Goal: Use online tool/utility: Utilize a website feature to perform a specific function

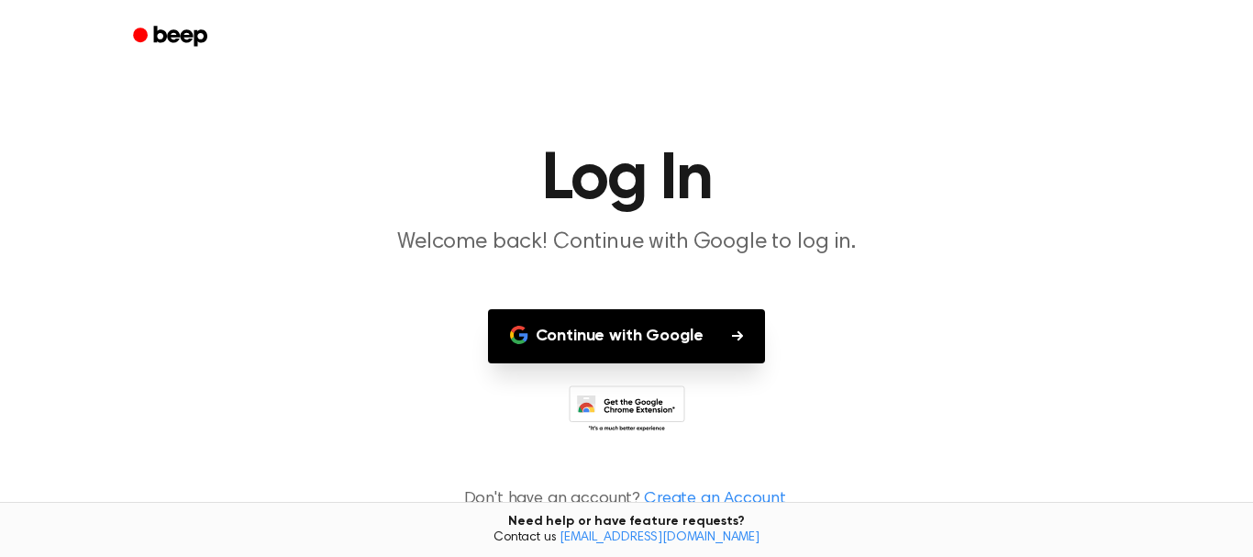
click at [659, 339] on button "Continue with Google" at bounding box center [627, 336] width 278 height 54
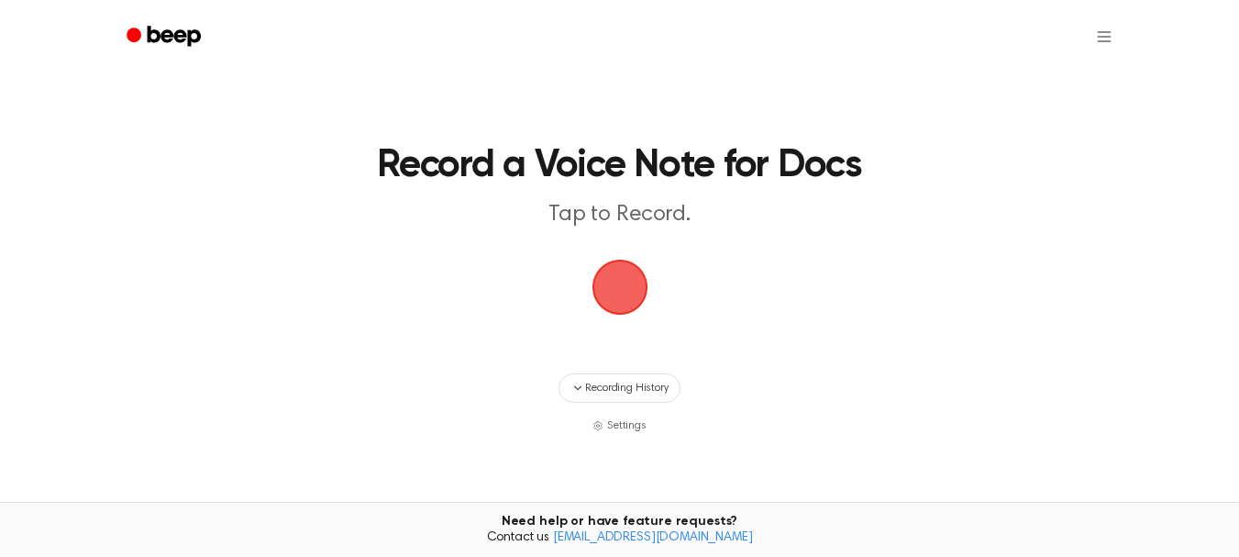
click at [620, 293] on span "button" at bounding box center [619, 286] width 51 height 51
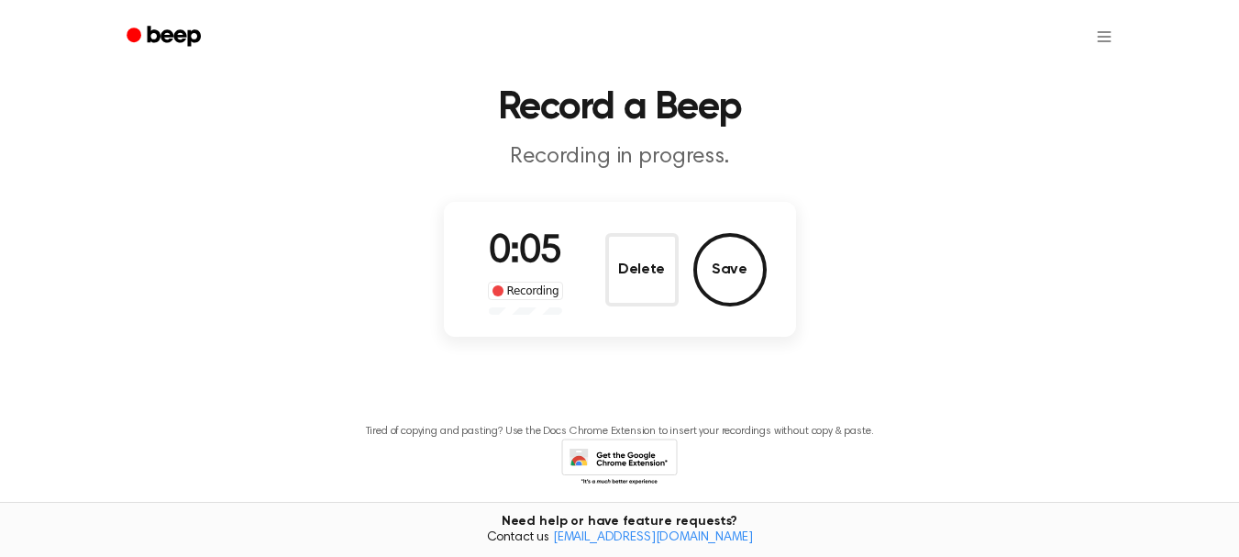
scroll to position [129, 0]
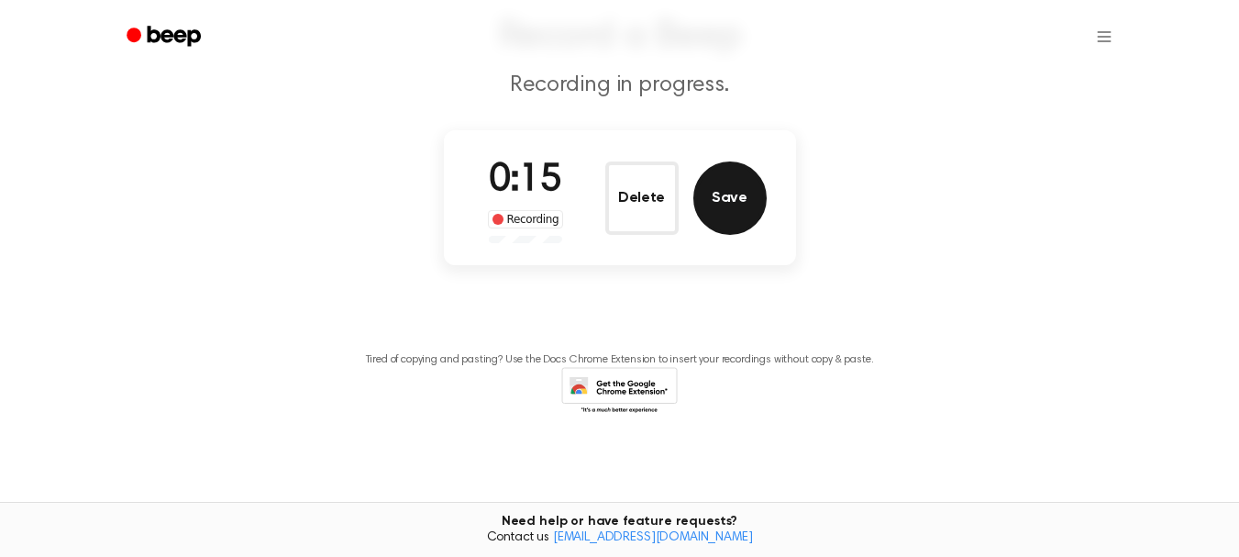
click at [724, 205] on button "Save" at bounding box center [729, 197] width 73 height 73
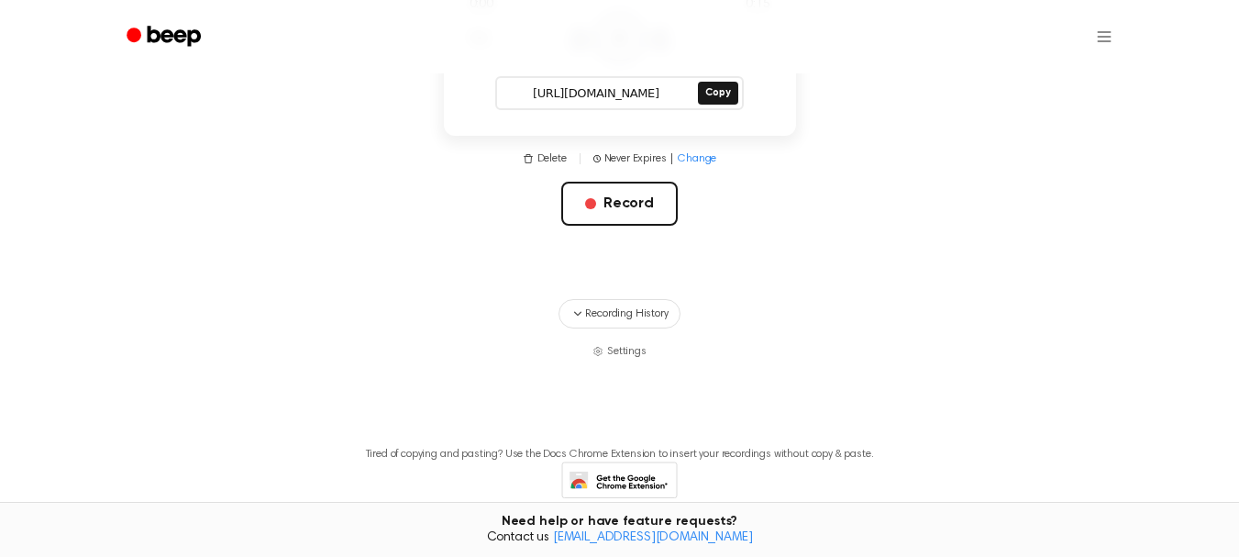
scroll to position [399, 0]
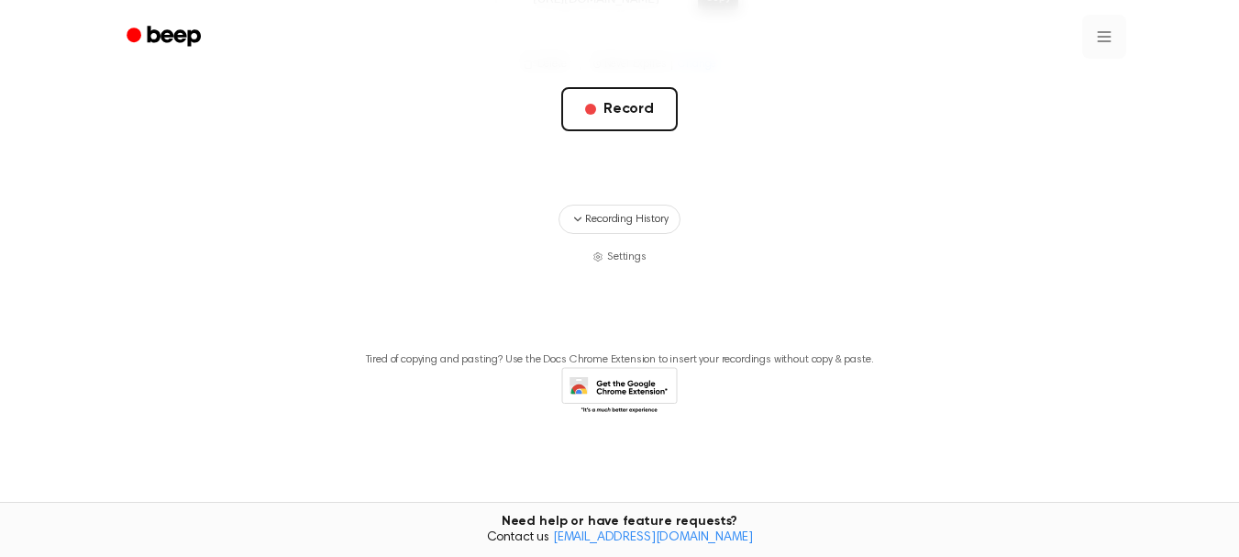
click at [1100, 39] on html "Your Recording is Ready Copy the link and paste it anywhere 0:00 0:15 1.0x Rewi…" at bounding box center [619, 79] width 1239 height 956
click at [844, 128] on html "Your Recording is Ready Copy the link and paste it anywhere 0:00 0:15 1.0x Rewi…" at bounding box center [619, 79] width 1239 height 956
click at [637, 216] on span "Recording History" at bounding box center [626, 219] width 83 height 17
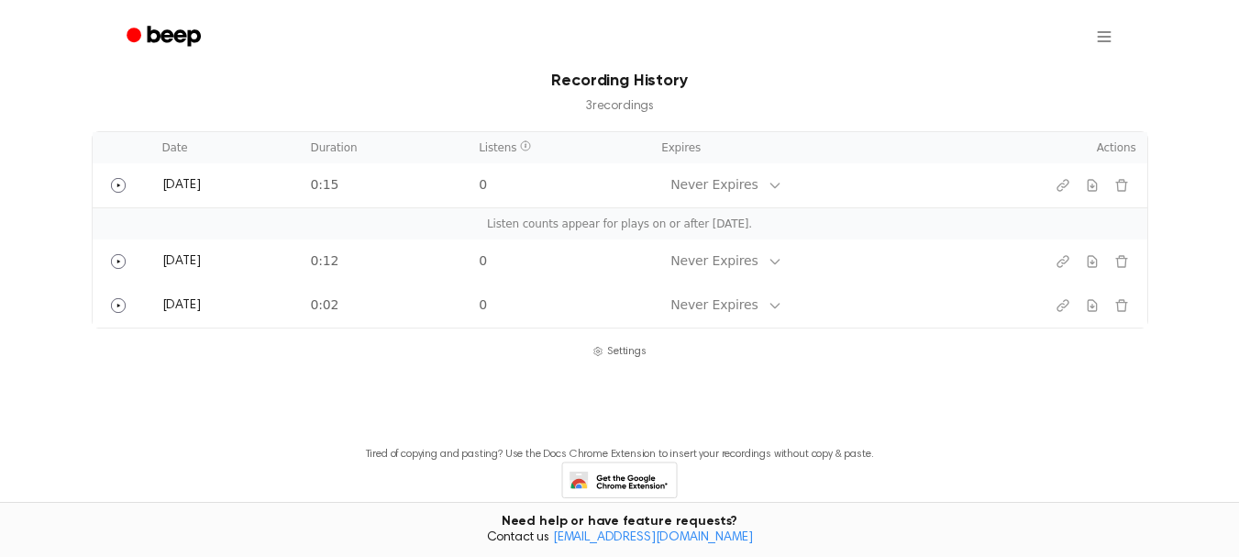
scroll to position [702, 0]
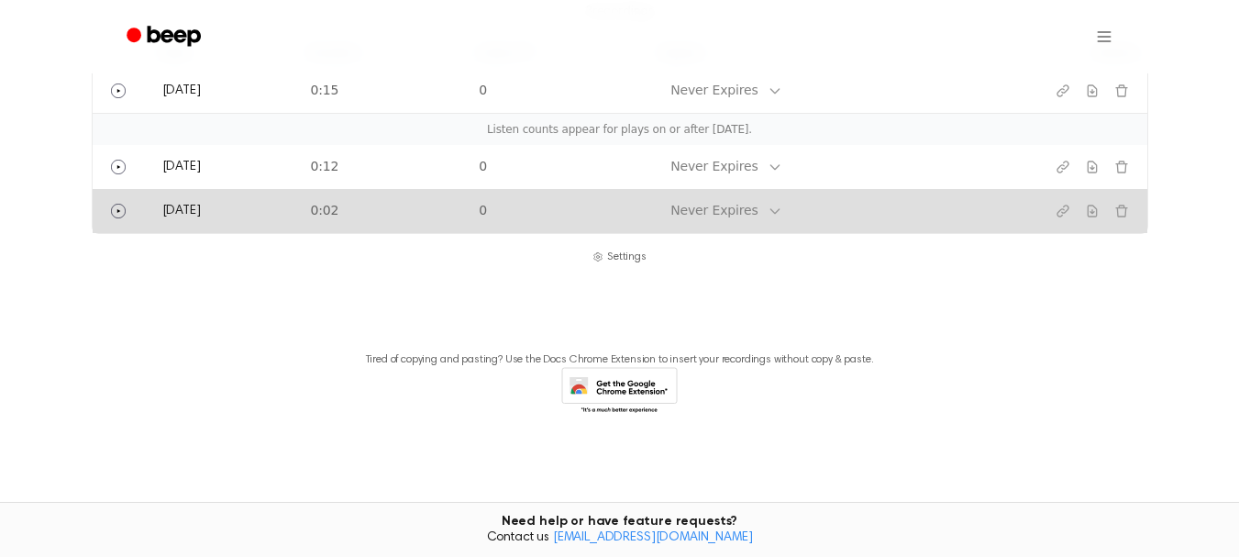
click at [415, 215] on td "0:02" at bounding box center [384, 211] width 169 height 44
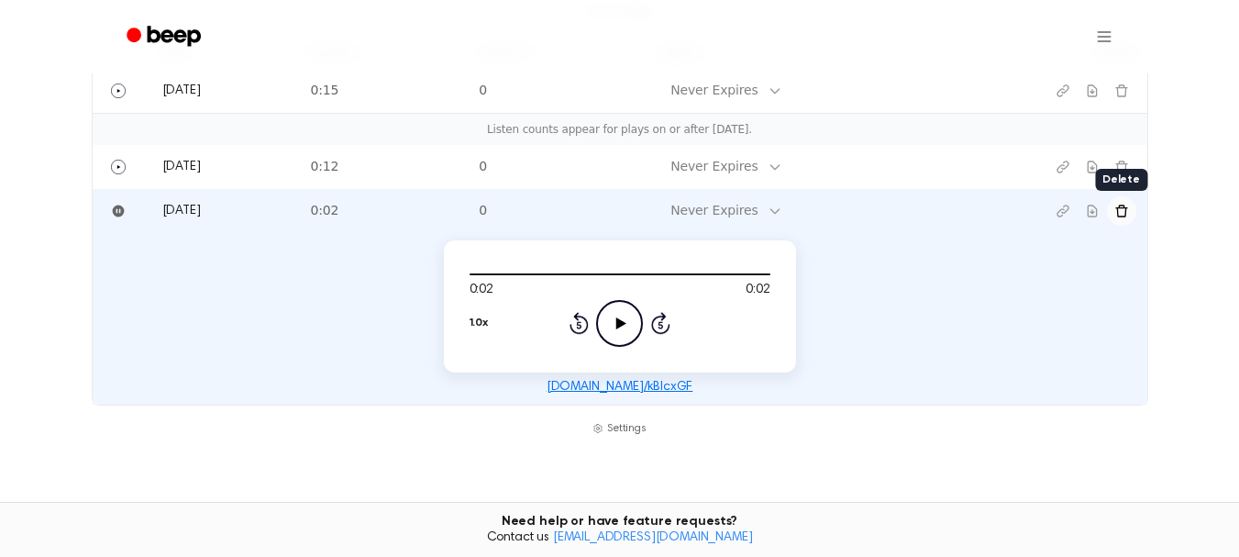
click at [1122, 217] on icon "Delete recording" at bounding box center [1121, 211] width 15 height 15
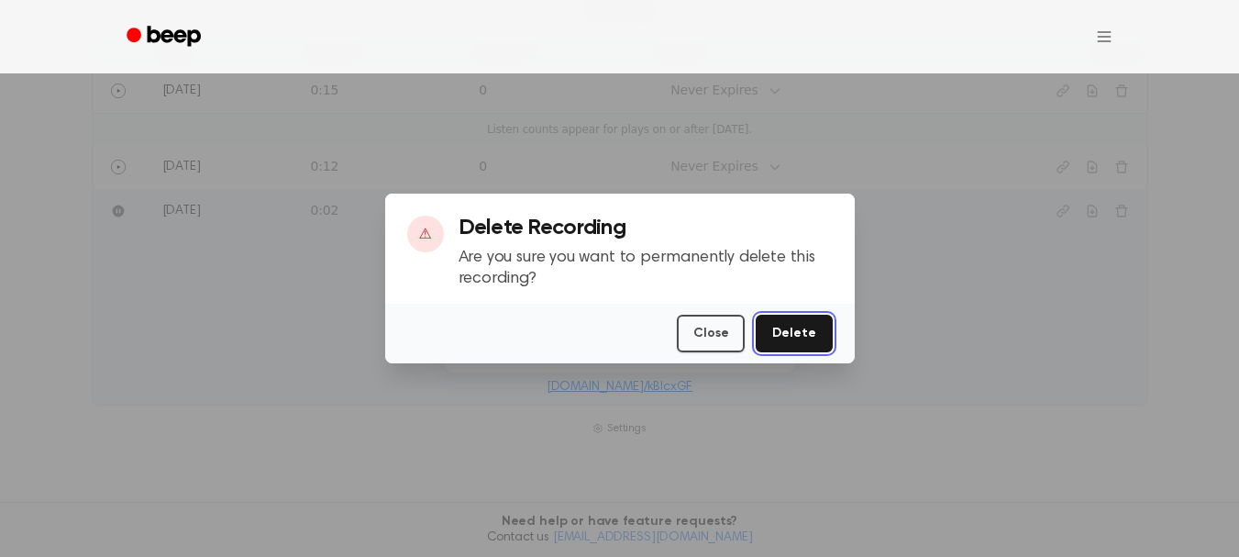
click at [778, 328] on button "Delete" at bounding box center [794, 334] width 76 height 38
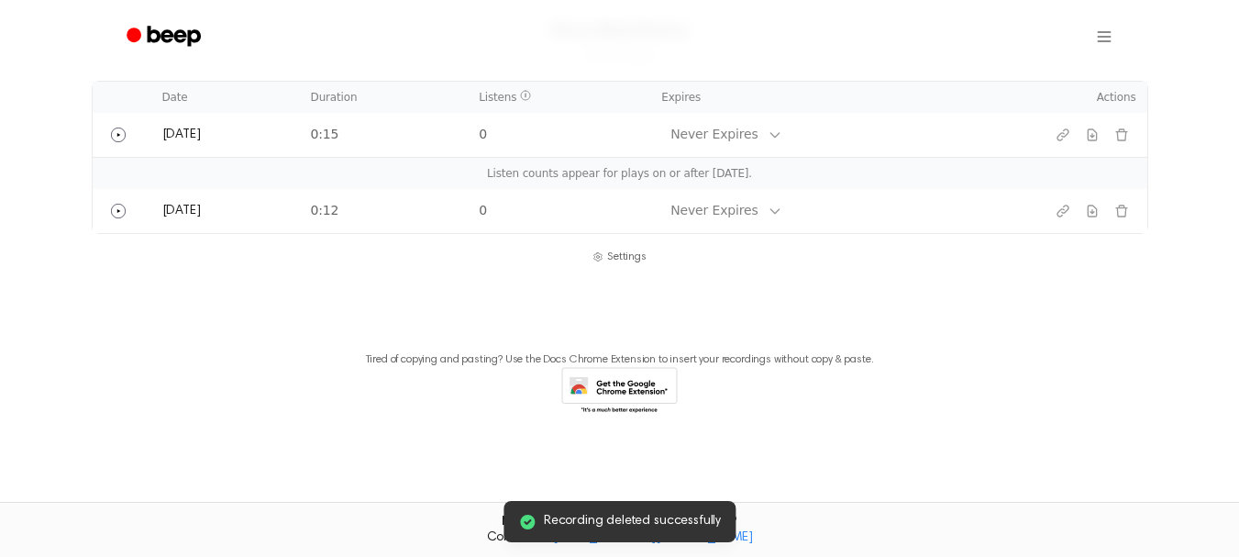
scroll to position [658, 0]
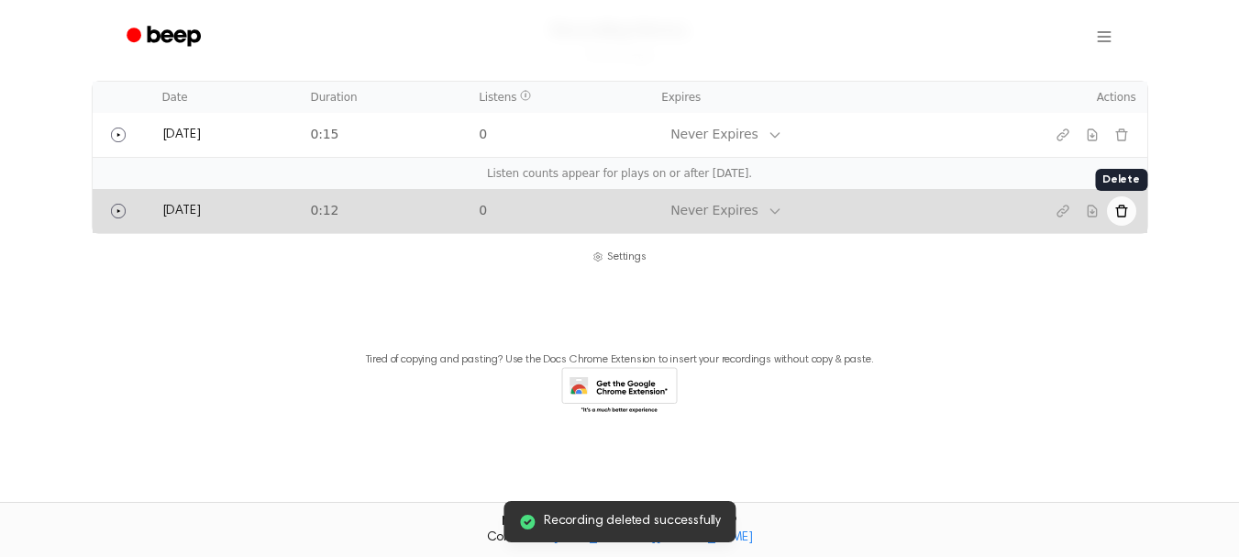
click at [1119, 212] on icon "Delete recording" at bounding box center [1121, 211] width 15 height 15
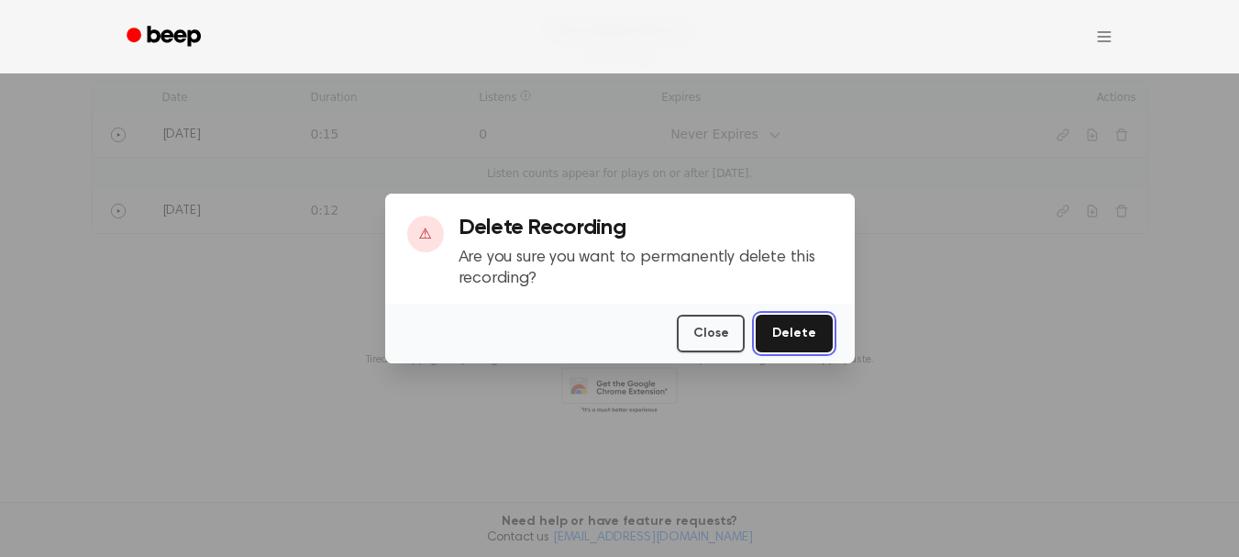
click at [793, 337] on button "Delete" at bounding box center [794, 334] width 76 height 38
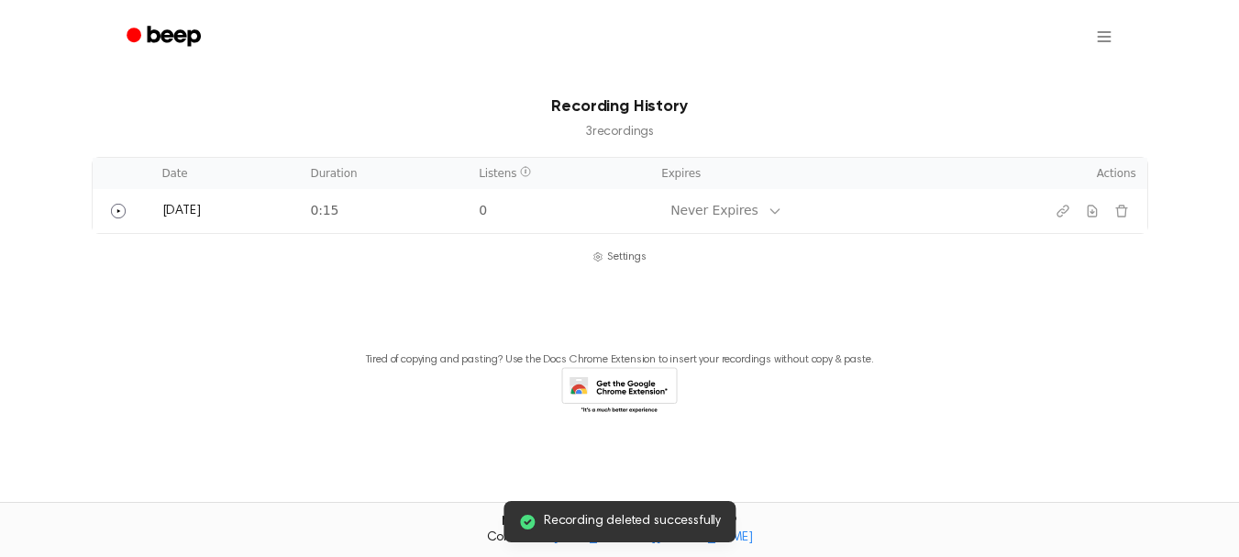
scroll to position [582, 0]
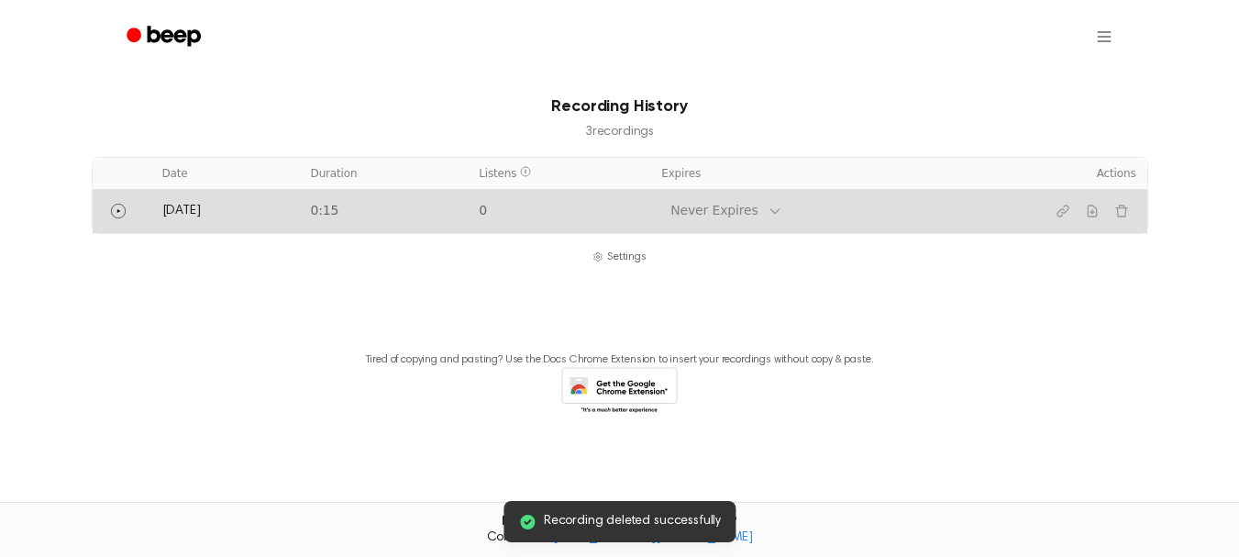
click at [796, 218] on td "Never Expires" at bounding box center [824, 211] width 349 height 44
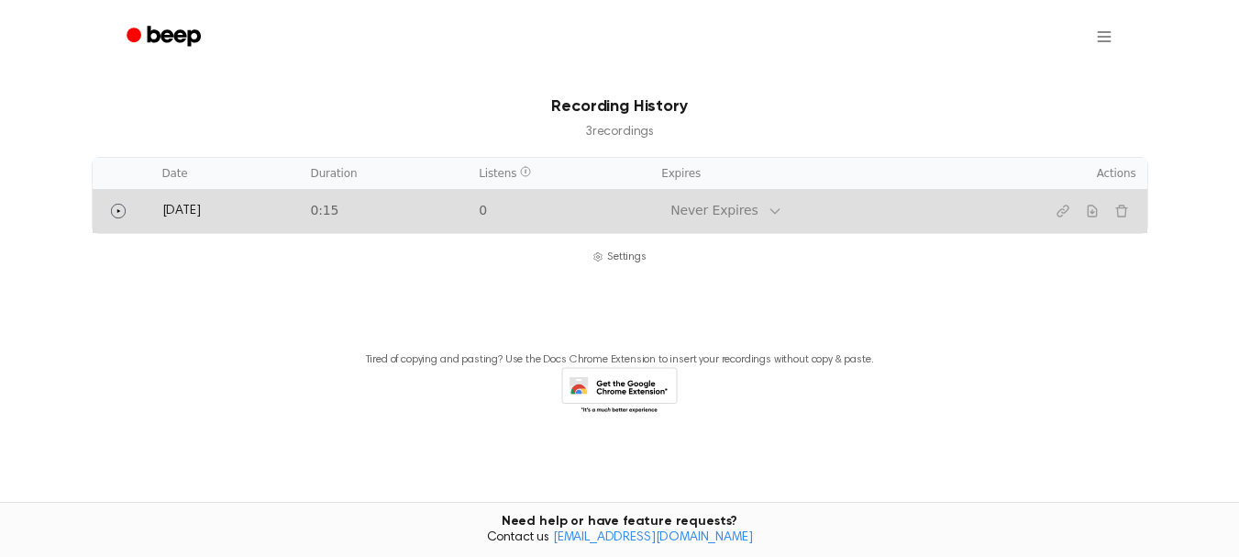
click at [768, 217] on icon at bounding box center [775, 211] width 15 height 15
drag, startPoint x: 488, startPoint y: 220, endPoint x: 1115, endPoint y: 220, distance: 627.3
click at [1115, 220] on button "Delete recording" at bounding box center [1121, 210] width 29 height 29
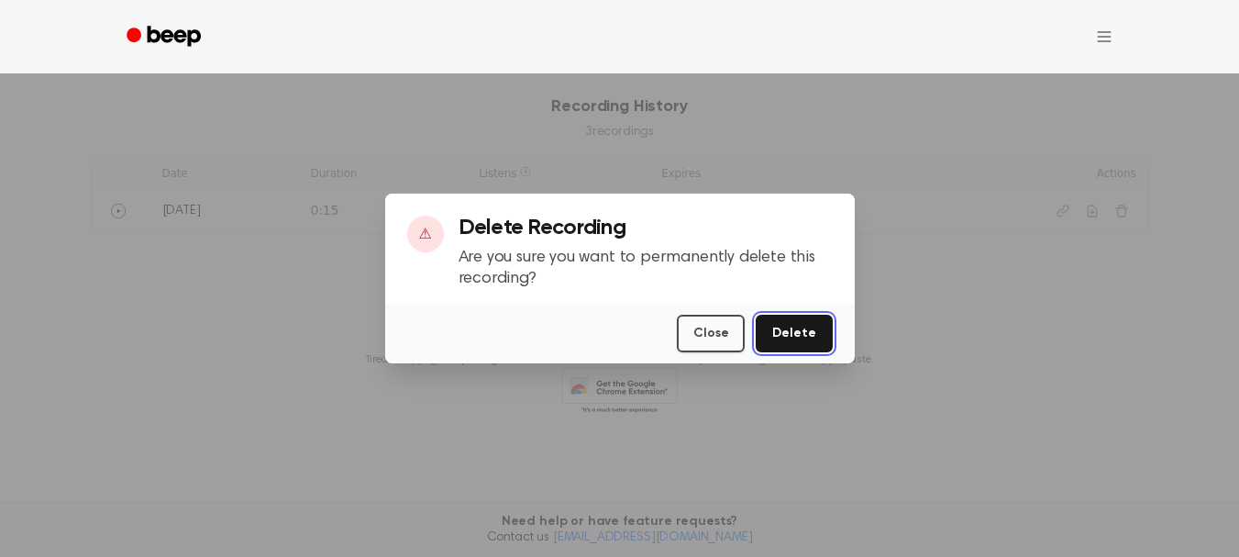
click at [813, 329] on button "Delete" at bounding box center [794, 334] width 76 height 38
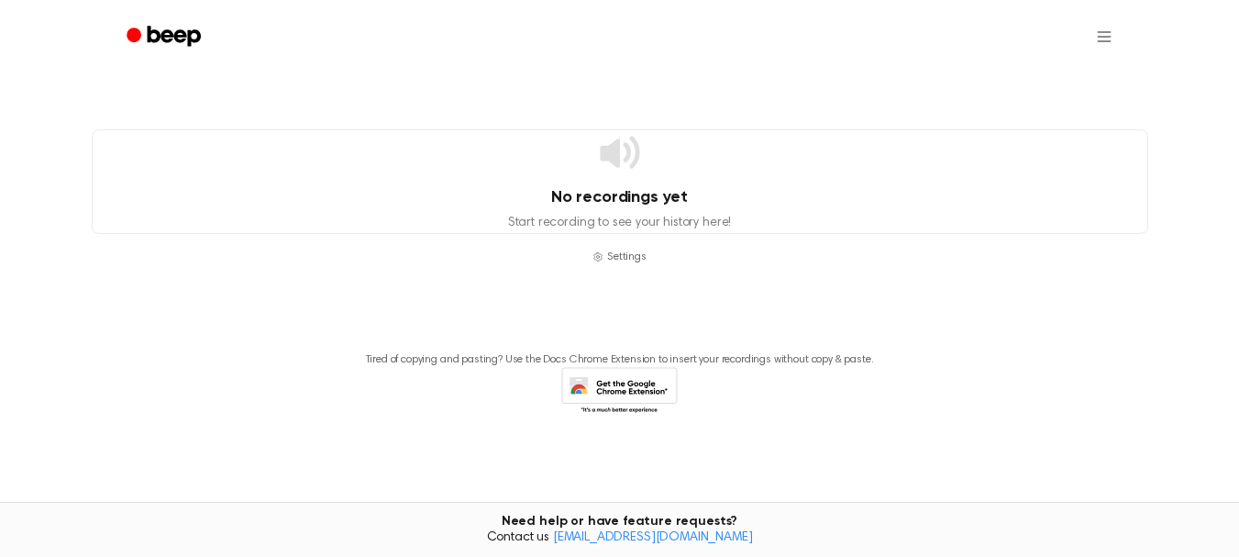
scroll to position [547, 0]
click at [1101, 42] on html "Your Recording is Ready Copy the link and paste it anywhere 0:00 0:15 1.0x Rewi…" at bounding box center [619, 5] width 1239 height 1104
click at [1085, 84] on div "Settings" at bounding box center [1101, 82] width 66 height 30
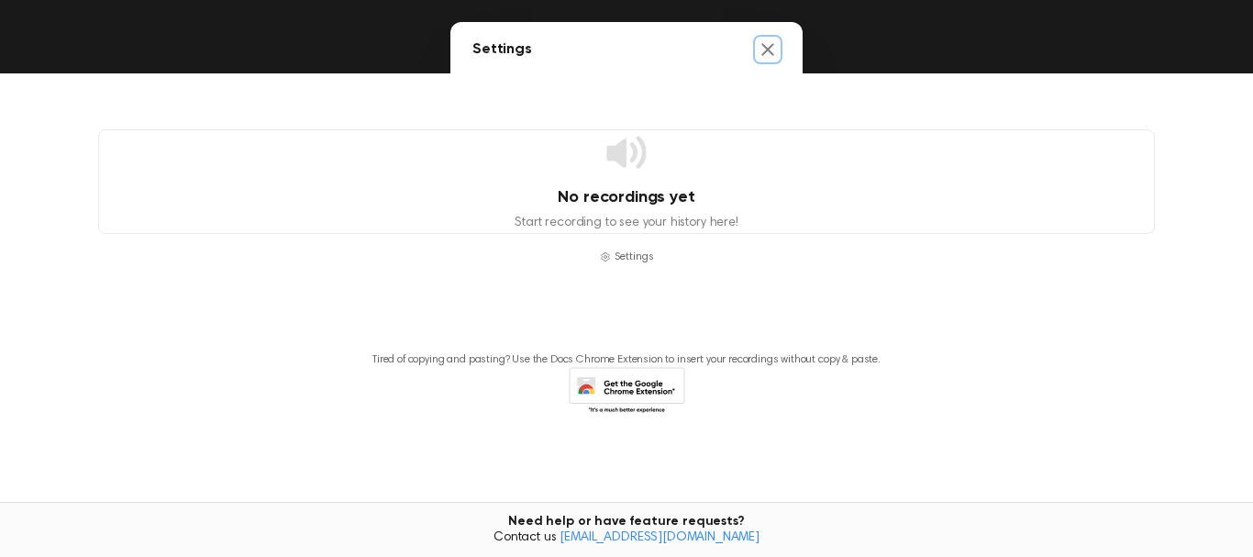
click at [763, 40] on icon "Close settings" at bounding box center [767, 49] width 18 height 18
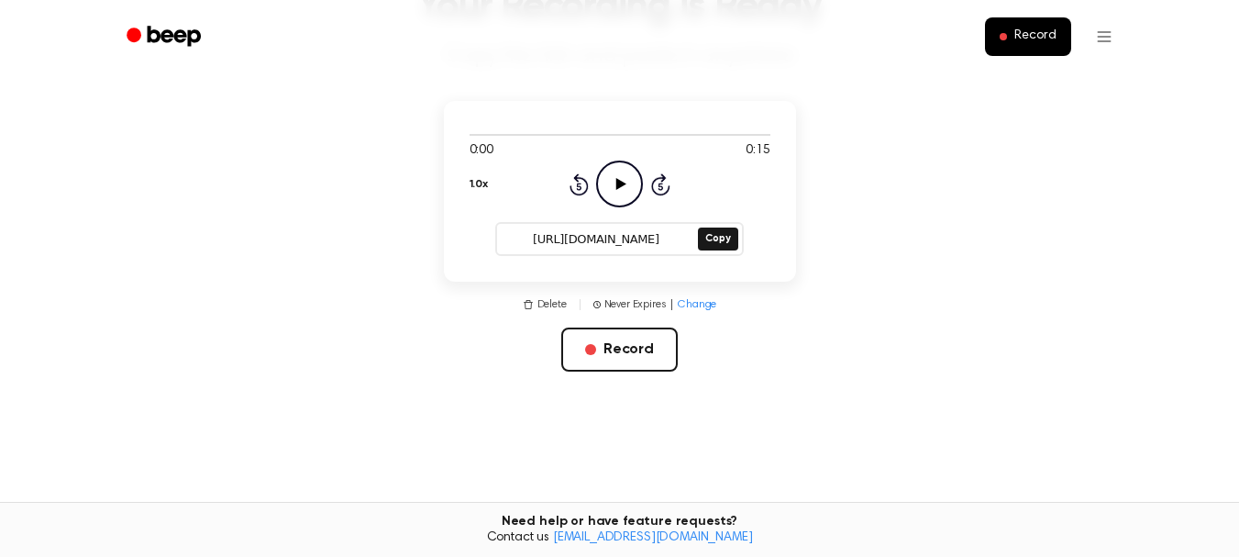
scroll to position [89, 0]
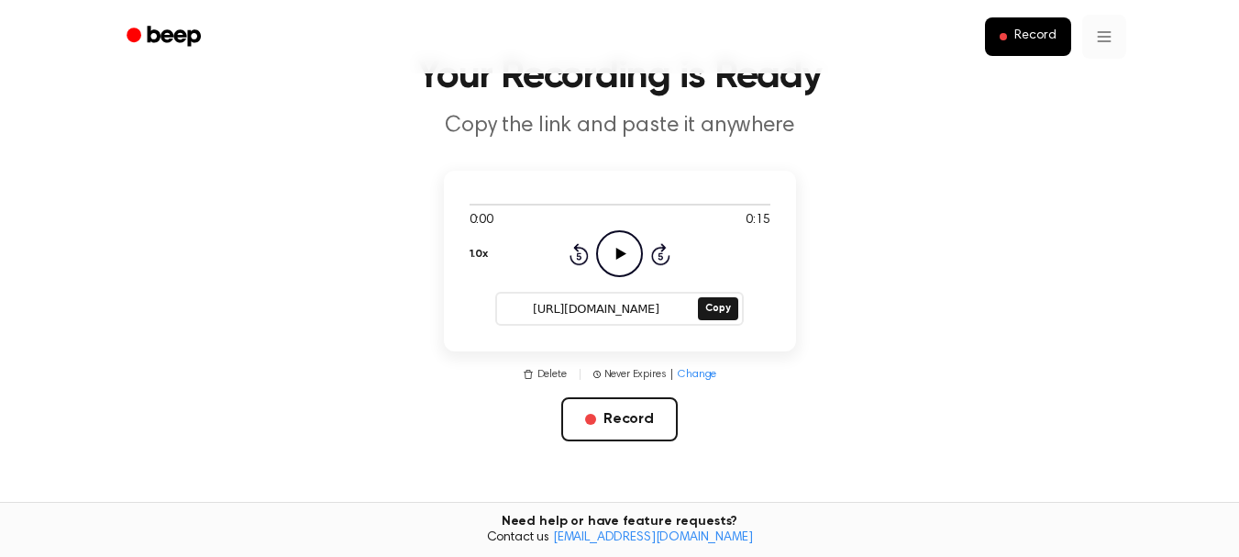
click at [1105, 34] on html "Record Your Recording is Ready Copy the link and paste it anywhere 0:00 0:15 1.…" at bounding box center [619, 463] width 1239 height 1104
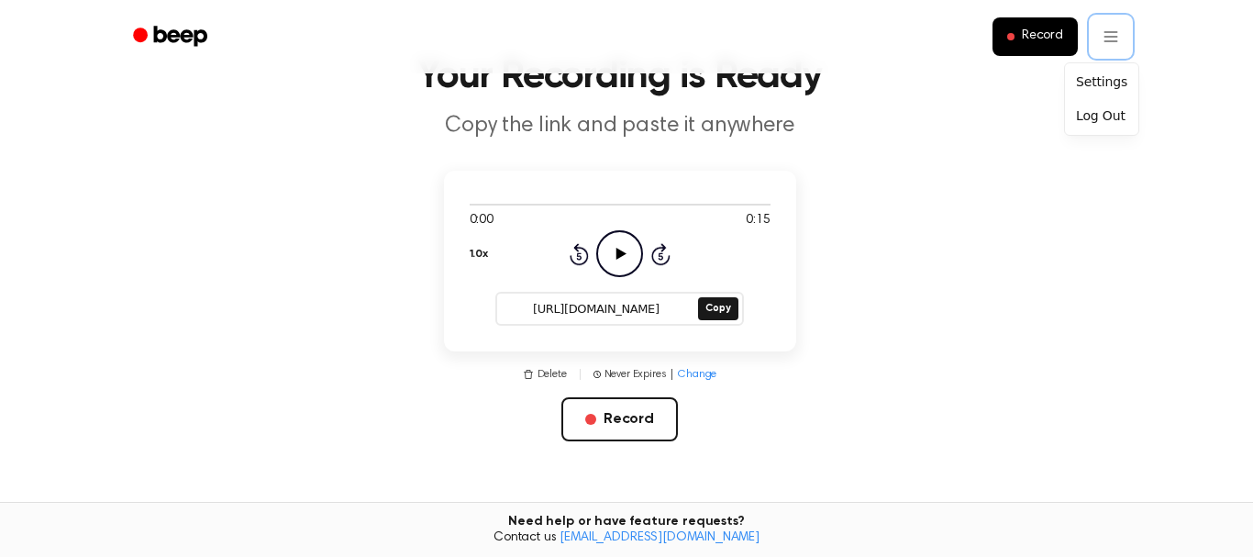
click at [1039, 28] on html "Record Your Recording is Ready Copy the link and paste it anywhere 0:00 0:15 1.…" at bounding box center [626, 463] width 1253 height 1104
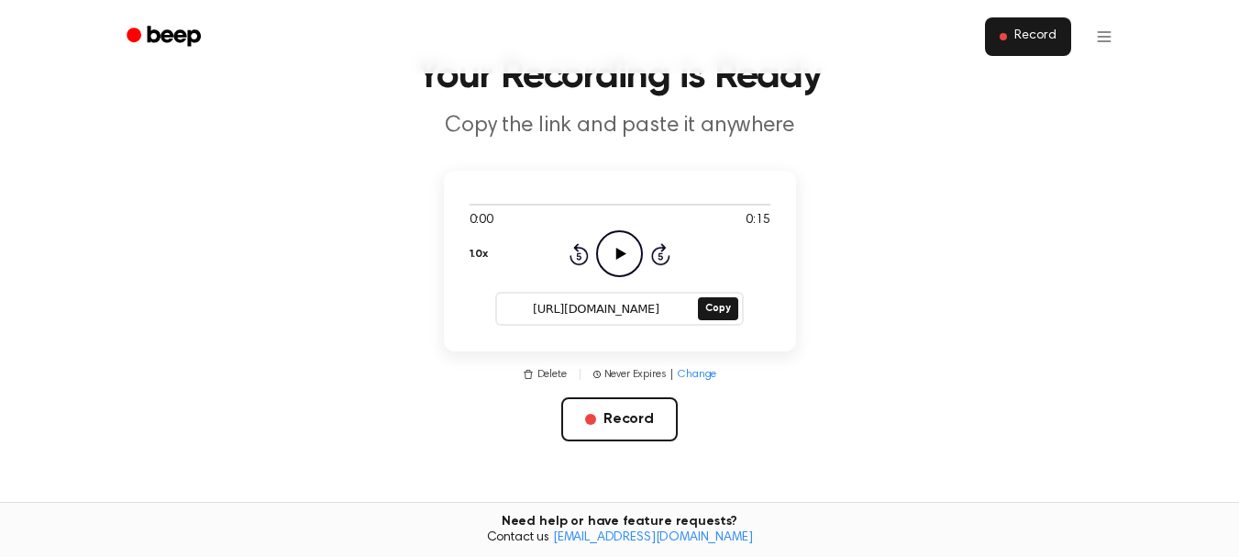
click at [1034, 32] on span "Record" at bounding box center [1034, 36] width 41 height 17
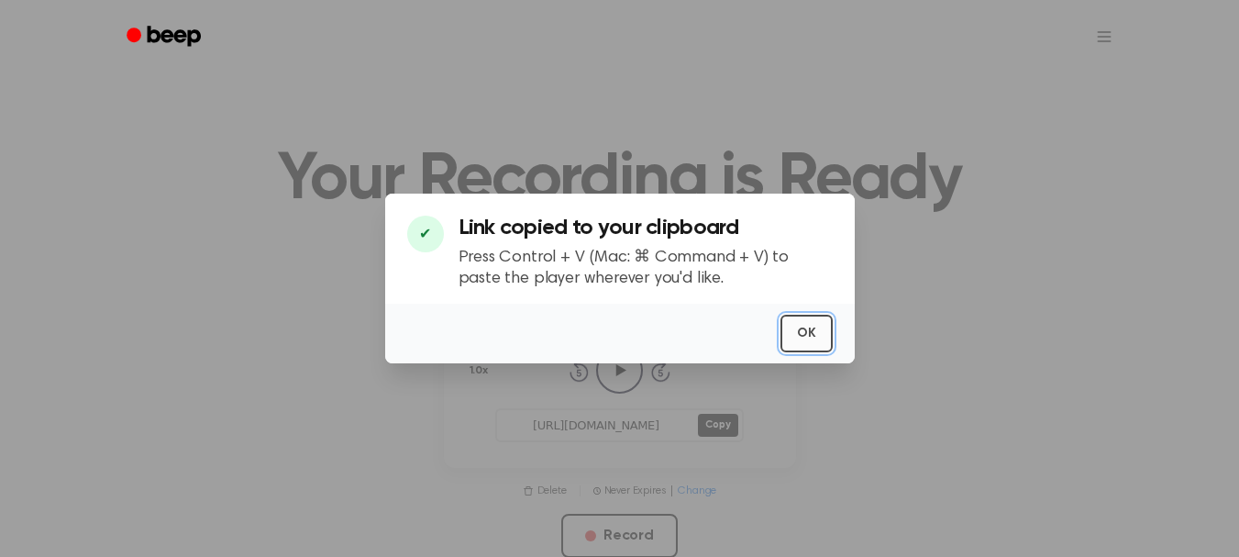
click at [804, 327] on button "OK" at bounding box center [806, 334] width 52 height 38
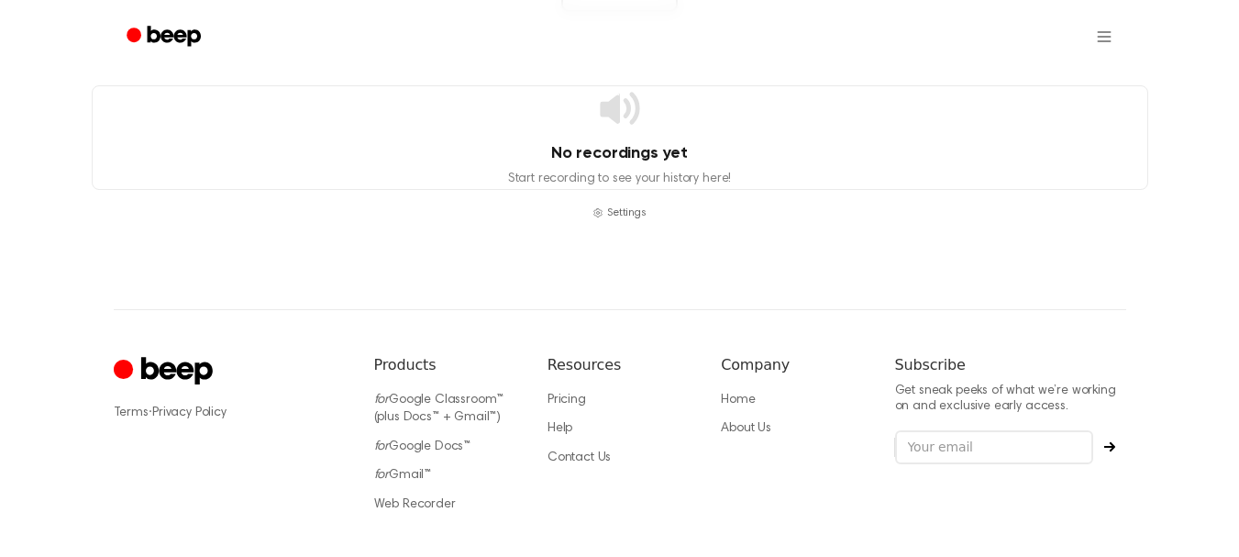
scroll to position [458, 0]
